Goal: Download file/media

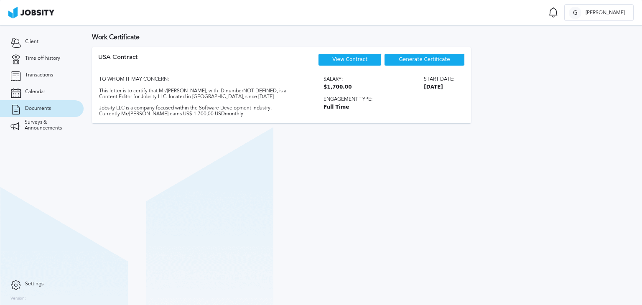
click at [359, 57] on link "View Contract" at bounding box center [349, 59] width 35 height 6
click at [434, 59] on span "Generate Certificate" at bounding box center [424, 60] width 51 height 6
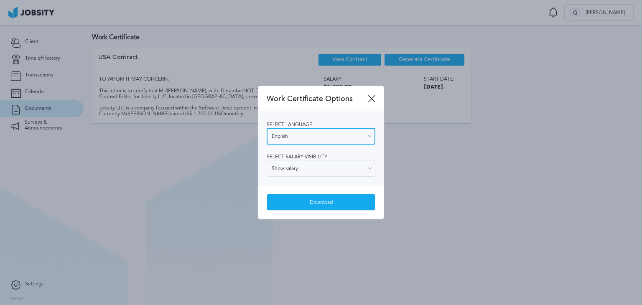
click at [330, 134] on input "English" at bounding box center [320, 136] width 109 height 17
click at [354, 134] on input "English" at bounding box center [320, 136] width 109 height 17
click at [326, 152] on div "Select language: English English Spanish Select salary visibility: Show salary …" at bounding box center [320, 148] width 125 height 73
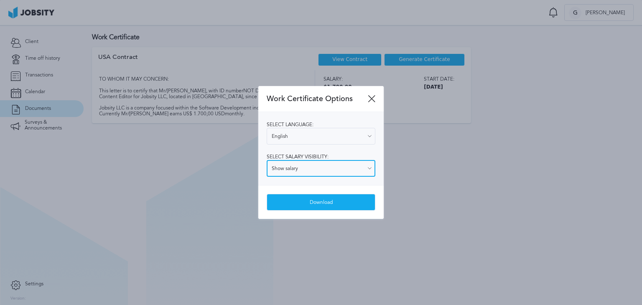
click at [342, 171] on input "Show salary" at bounding box center [320, 168] width 109 height 17
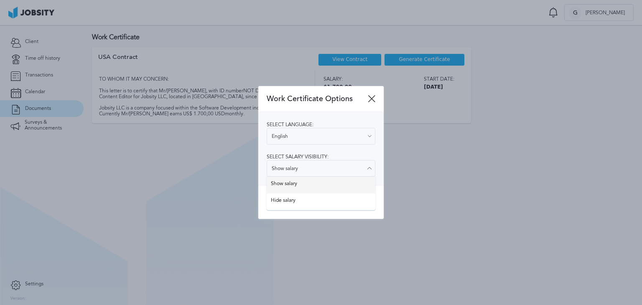
click at [322, 185] on div "Select language: English English Spanish Select salary visibility: Show salary …" at bounding box center [320, 148] width 125 height 73
click at [314, 206] on div "Download" at bounding box center [321, 202] width 108 height 17
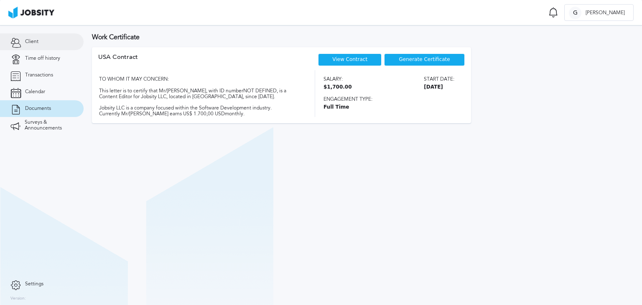
click at [52, 44] on link "Client" at bounding box center [42, 41] width 84 height 17
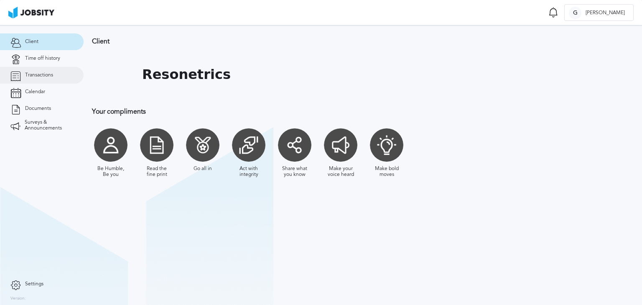
click at [50, 72] on span "Transactions" at bounding box center [39, 75] width 28 height 6
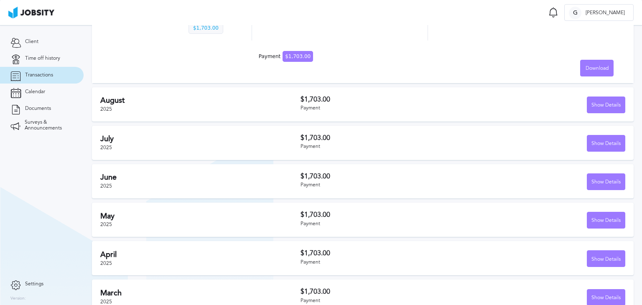
scroll to position [251, 0]
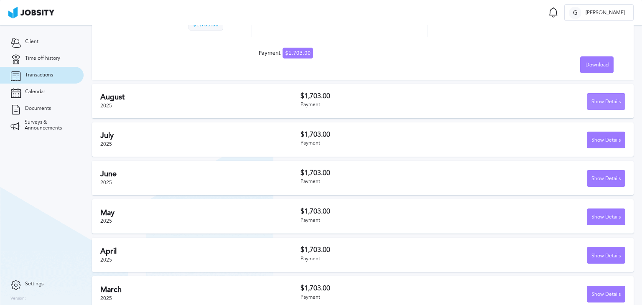
click at [608, 99] on div "Show Details" at bounding box center [606, 102] width 38 height 17
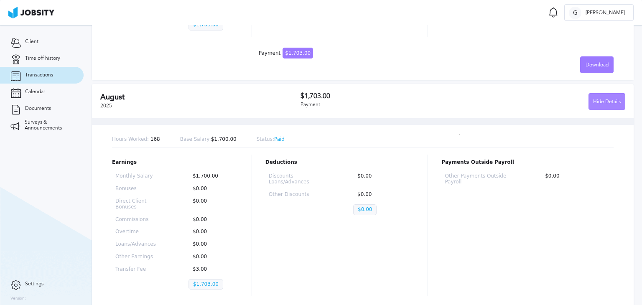
click at [603, 101] on div "Hide Details" at bounding box center [606, 102] width 36 height 17
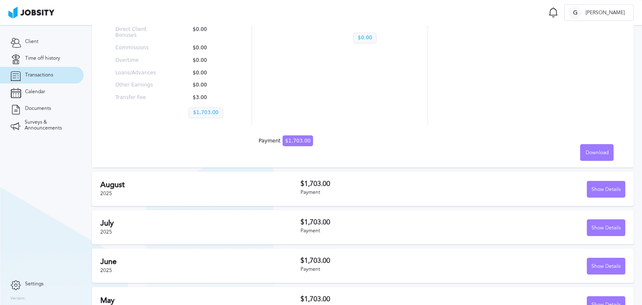
scroll to position [0, 0]
